Goal: Information Seeking & Learning: Get advice/opinions

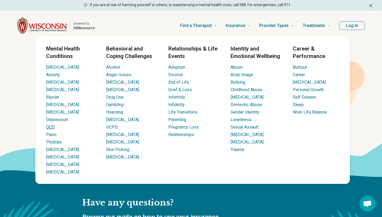
click at [53, 126] on link "OCD" at bounding box center [50, 127] width 9 height 5
click at [52, 127] on link "OCD" at bounding box center [50, 127] width 9 height 5
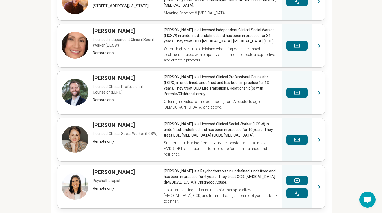
scroll to position [407, 0]
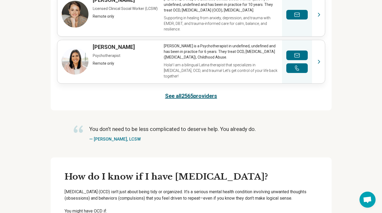
click at [195, 100] on link "See all 2565 providers" at bounding box center [191, 95] width 52 height 7
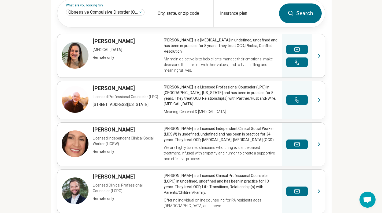
scroll to position [170, 0]
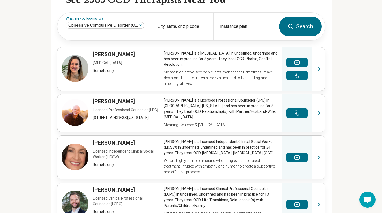
click at [181, 31] on div "City, state, or zip code" at bounding box center [182, 27] width 62 height 28
click at [235, 39] on div "Insurance plan" at bounding box center [244, 27] width 62 height 28
click at [181, 33] on input "City, state, or zip code" at bounding box center [181, 30] width 49 height 6
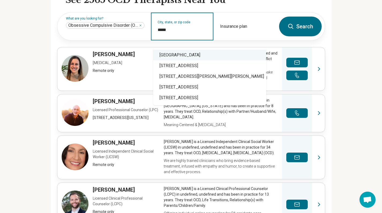
click at [197, 54] on div "Madison, WI 53711" at bounding box center [209, 55] width 113 height 11
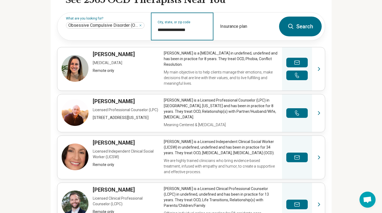
type input "**********"
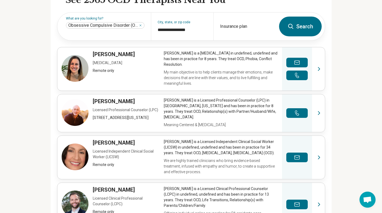
click at [299, 27] on button "Search" at bounding box center [300, 27] width 43 height 20
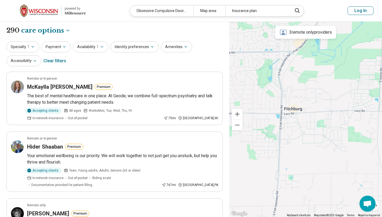
drag, startPoint x: 290, startPoint y: 155, endPoint x: 329, endPoint y: 99, distance: 68.7
click at [329, 99] on div at bounding box center [305, 120] width 153 height 196
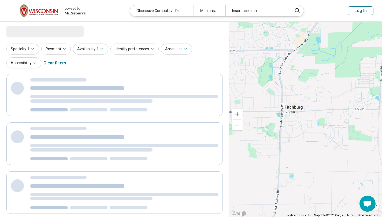
select select "***"
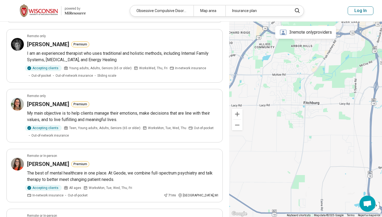
scroll to position [170, 0]
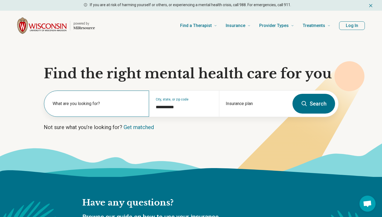
click at [96, 104] on label "What are you looking for?" at bounding box center [97, 104] width 90 height 6
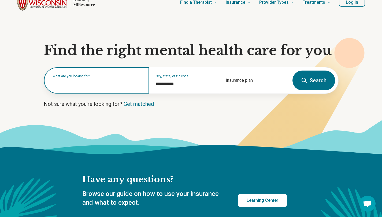
scroll to position [18, 0]
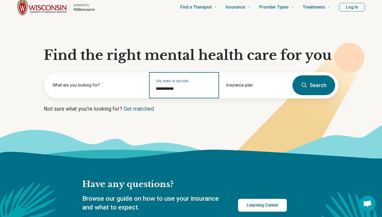
click at [173, 89] on input "**********" at bounding box center [184, 89] width 57 height 6
drag, startPoint x: 191, startPoint y: 89, endPoint x: 150, endPoint y: 89, distance: 41.0
click at [150, 89] on div "**********" at bounding box center [184, 85] width 70 height 26
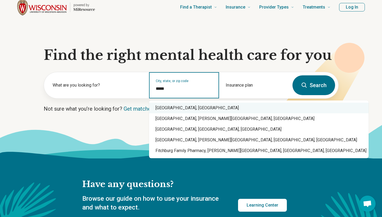
click at [161, 103] on div "Fitchburg, WI" at bounding box center [258, 108] width 219 height 11
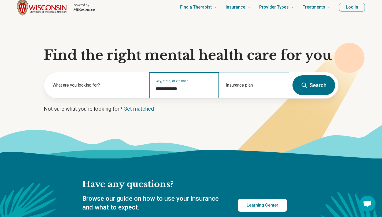
type input "**********"
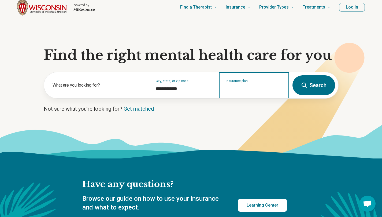
click at [233, 89] on input "Insurance plan" at bounding box center [253, 89] width 57 height 6
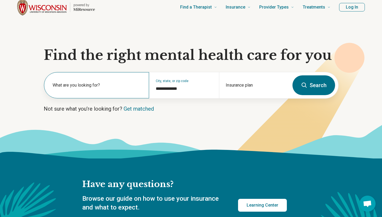
click at [92, 87] on label "What are you looking for?" at bounding box center [97, 85] width 90 height 6
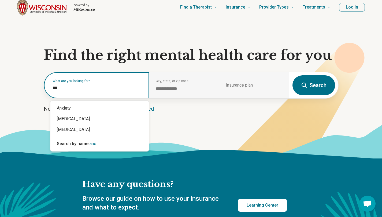
type input "****"
click at [63, 112] on div "Anxiety" at bounding box center [99, 108] width 98 height 11
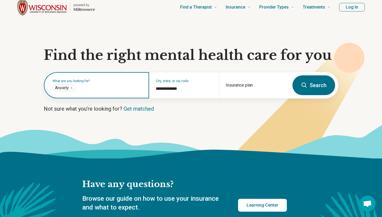
click at [292, 76] on button "Search" at bounding box center [313, 86] width 43 height 20
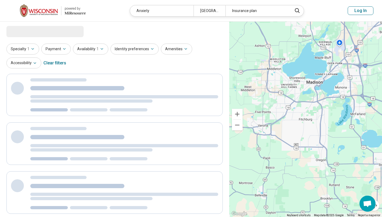
select select "***"
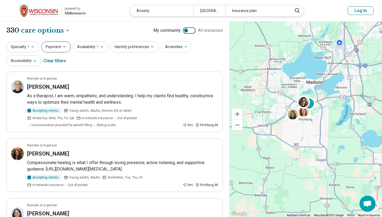
click at [60, 49] on button "Payment" at bounding box center [55, 47] width 29 height 11
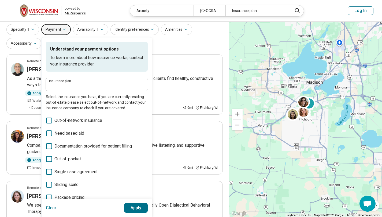
scroll to position [21, 0]
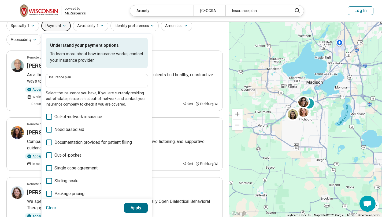
click at [49, 153] on icon at bounding box center [49, 156] width 6 height 6
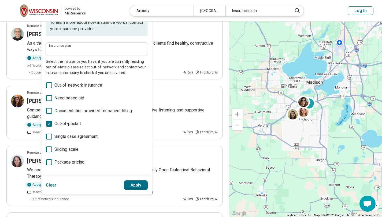
scroll to position [55, 0]
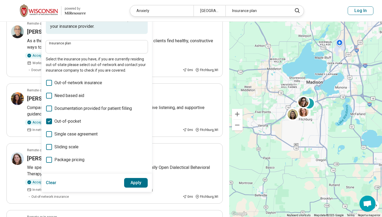
click at [48, 150] on icon at bounding box center [49, 147] width 6 height 6
click at [131, 183] on button "Apply" at bounding box center [136, 183] width 24 height 10
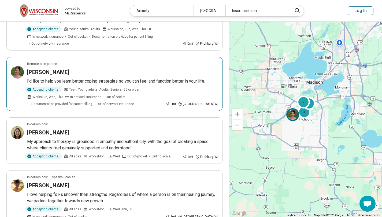
scroll to position [269, 0]
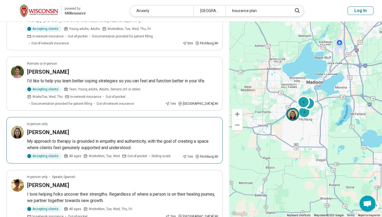
click at [124, 138] on p "My approach to therapy is grounded in empathy and authenticity, with the goal o…" at bounding box center [122, 144] width 191 height 13
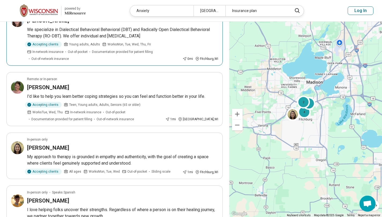
scroll to position [264, 0]
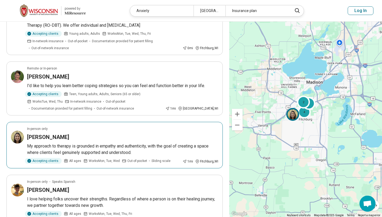
click at [139, 146] on p "My approach to therapy is grounded in empathy and authenticity, with the goal o…" at bounding box center [122, 149] width 191 height 13
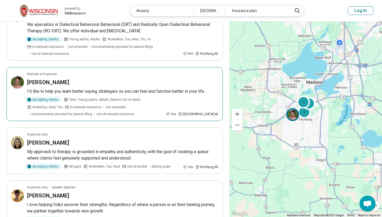
scroll to position [259, 0]
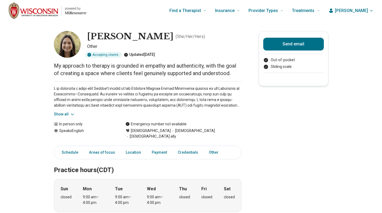
scroll to position [6, 0]
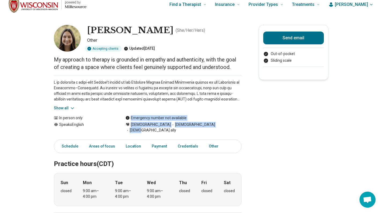
drag, startPoint x: 133, startPoint y: 118, endPoint x: 204, endPoint y: 124, distance: 71.5
click at [204, 124] on div "In person only Speaks English Emergency number not available [DEMOGRAPHIC_DATA]…" at bounding box center [147, 124] width 187 height 18
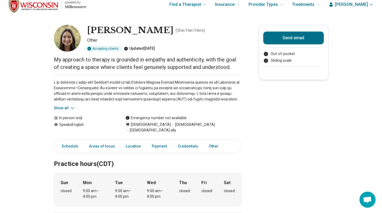
click at [176, 128] on span "LGBTQIA+ ally" at bounding box center [150, 131] width 51 height 6
drag, startPoint x: 61, startPoint y: 118, endPoint x: 108, endPoint y: 118, distance: 46.9
click at [108, 118] on div "In person only" at bounding box center [84, 118] width 61 height 6
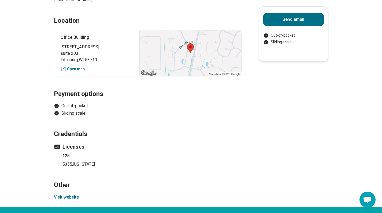
scroll to position [304, 0]
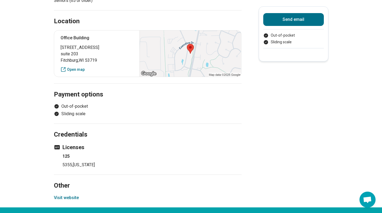
click at [63, 195] on button "Visit website" at bounding box center [66, 198] width 25 height 6
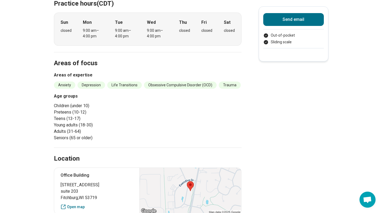
scroll to position [0, 0]
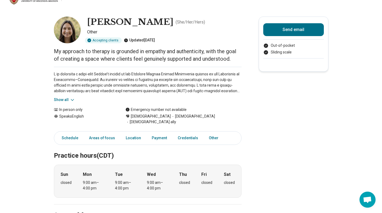
scroll to position [15, 0]
click at [106, 135] on link "Areas of focus" at bounding box center [102, 138] width 32 height 11
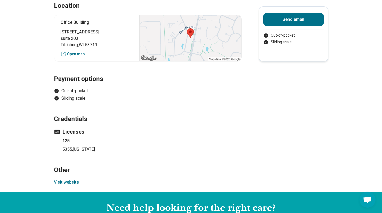
scroll to position [322, 0]
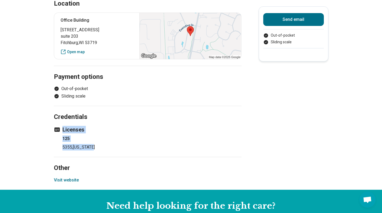
drag, startPoint x: 63, startPoint y: 124, endPoint x: 124, endPoint y: 142, distance: 63.9
click at [124, 142] on div "Licenses 125 5355 , [US_STATE]" at bounding box center [147, 138] width 187 height 25
click at [124, 144] on p "5355 , [US_STATE]" at bounding box center [151, 147] width 179 height 6
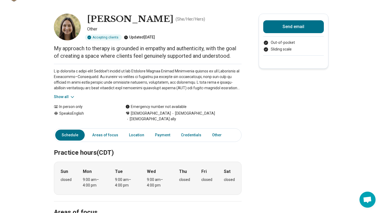
scroll to position [18, 0]
